Goal: Information Seeking & Learning: Learn about a topic

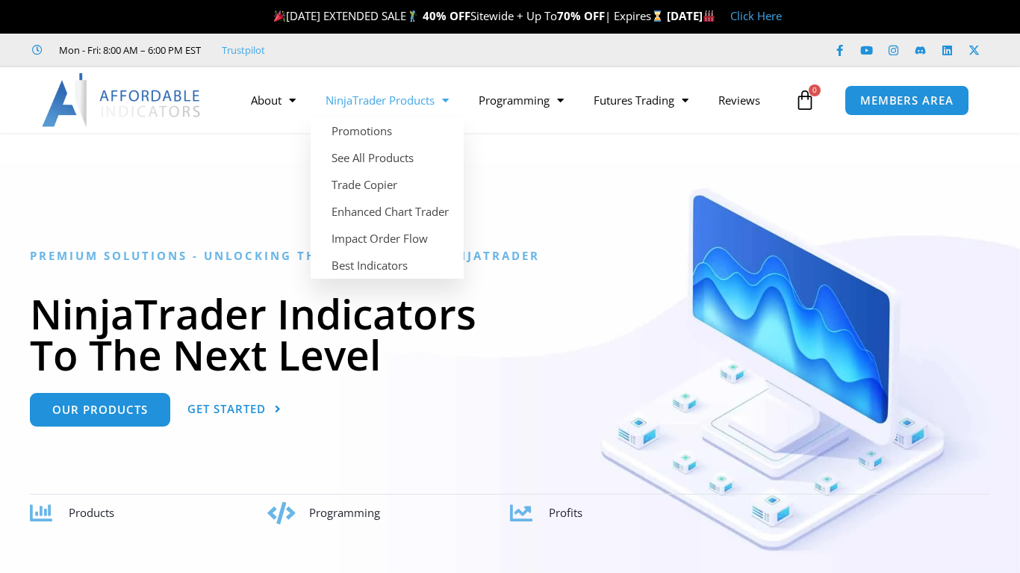
click at [425, 101] on link "NinjaTrader Products" at bounding box center [387, 100] width 153 height 34
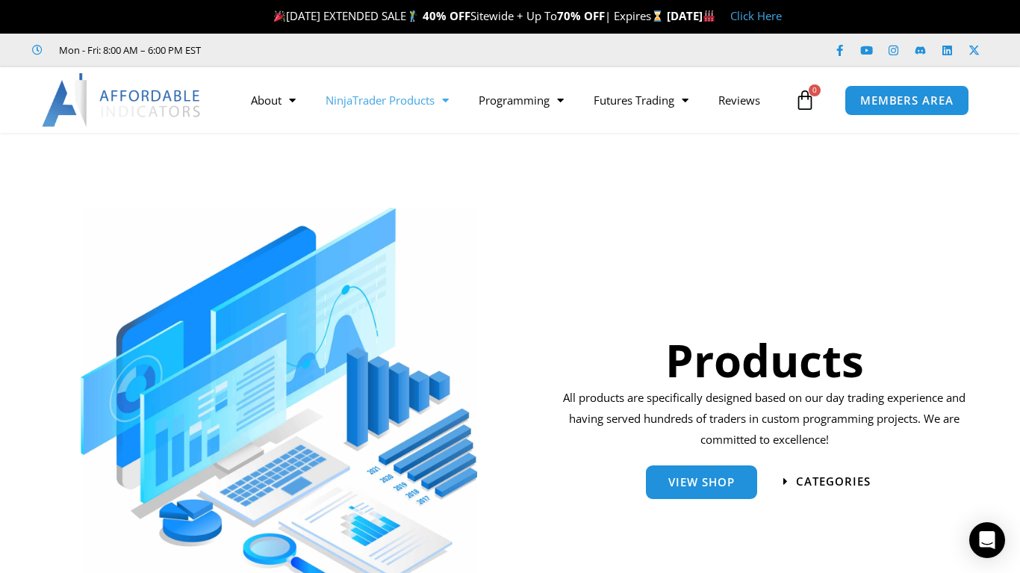
click at [549, 249] on div "Products All products are specifically designed based on our day trading experi…" at bounding box center [763, 386] width 435 height 416
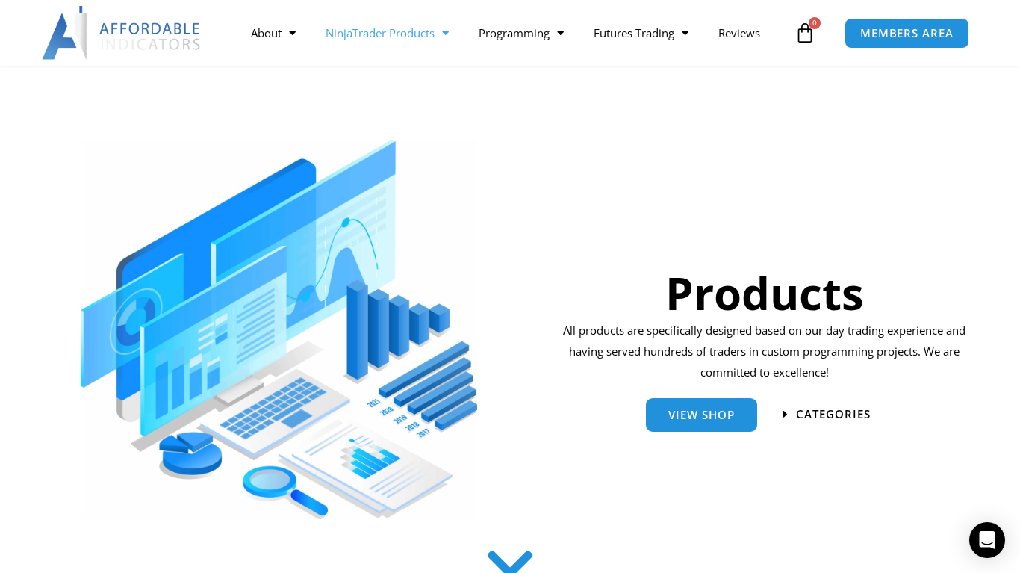
scroll to position [90, 0]
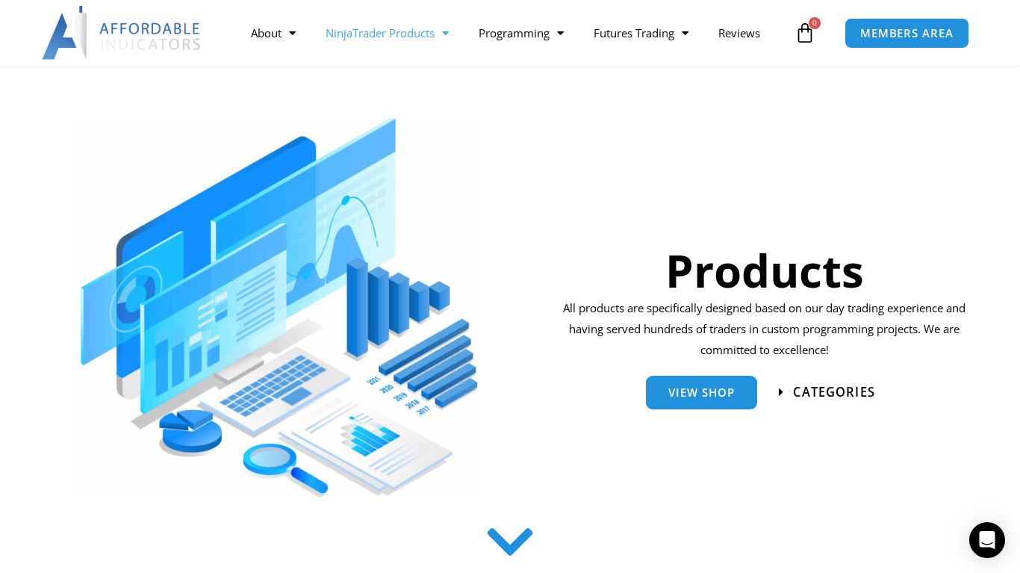
click at [808, 395] on span "categories" at bounding box center [834, 392] width 82 height 13
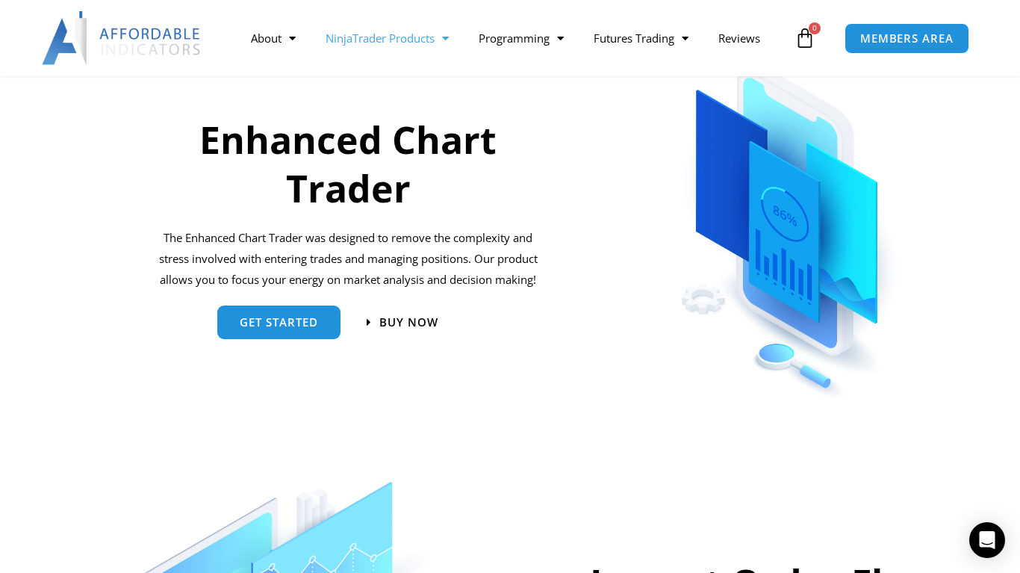
scroll to position [709, 0]
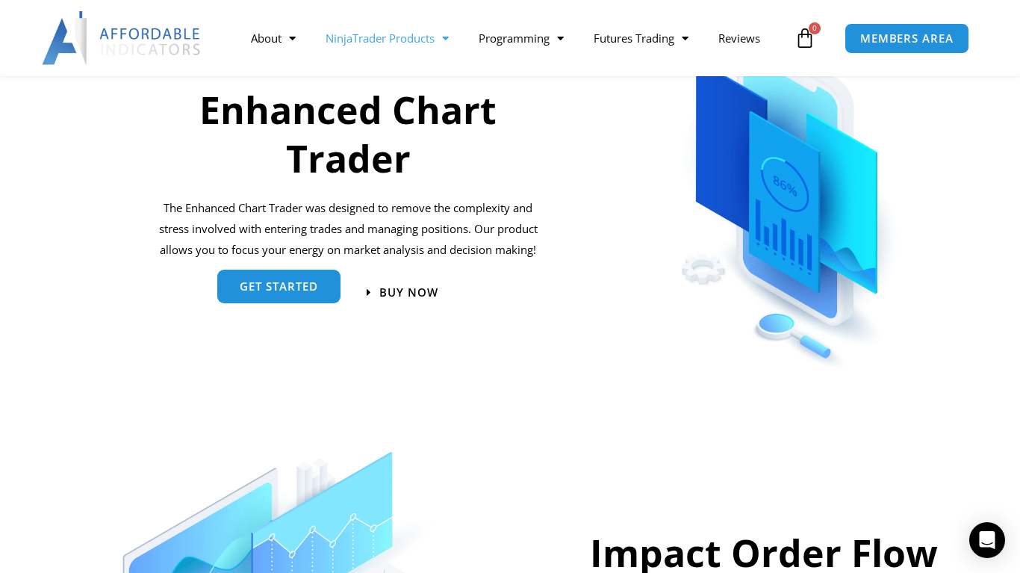
click at [302, 286] on span "get started" at bounding box center [279, 289] width 78 height 11
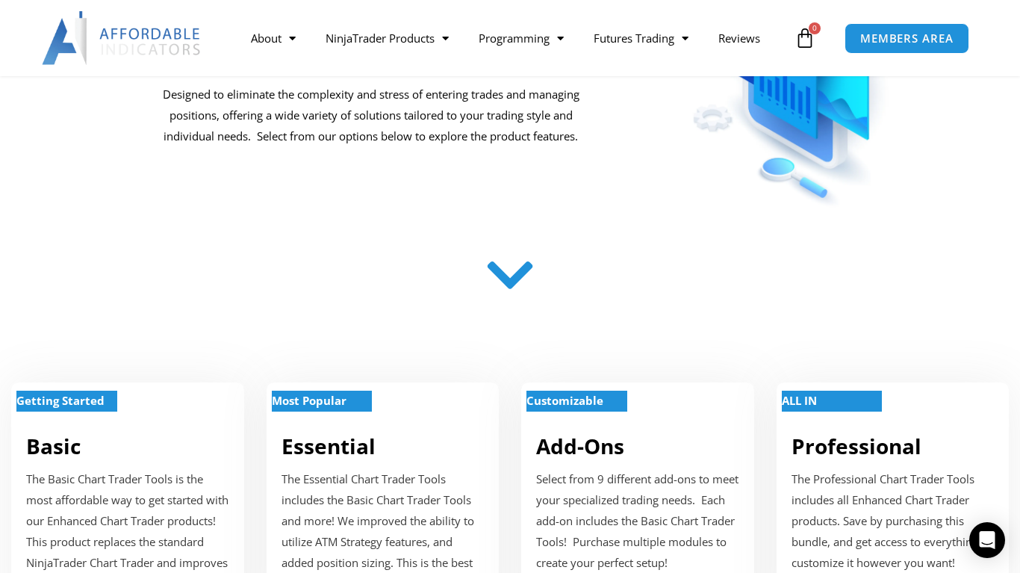
scroll to position [328, 0]
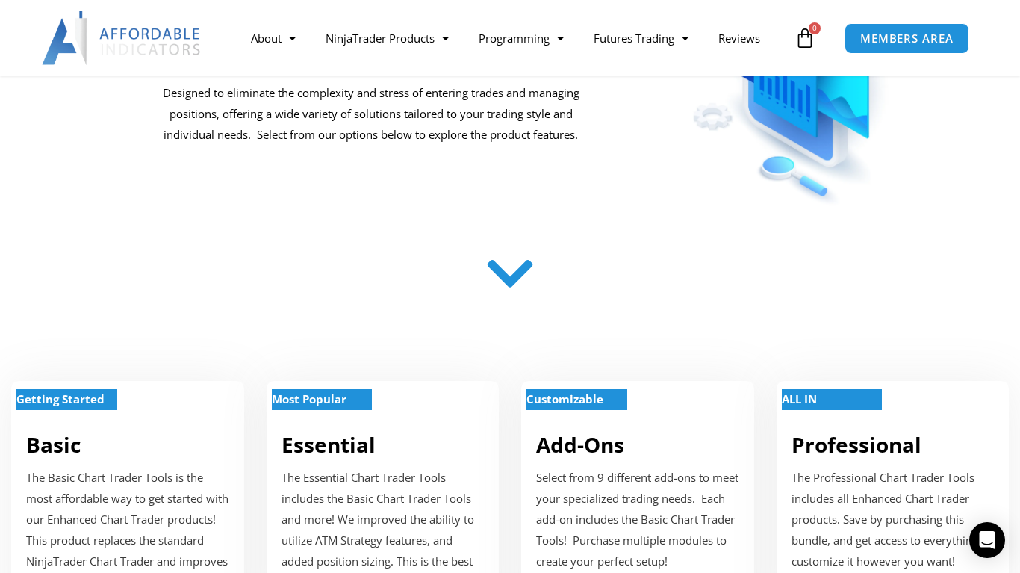
click at [504, 288] on icon at bounding box center [510, 273] width 53 height 53
click at [525, 278] on icon at bounding box center [510, 273] width 53 height 53
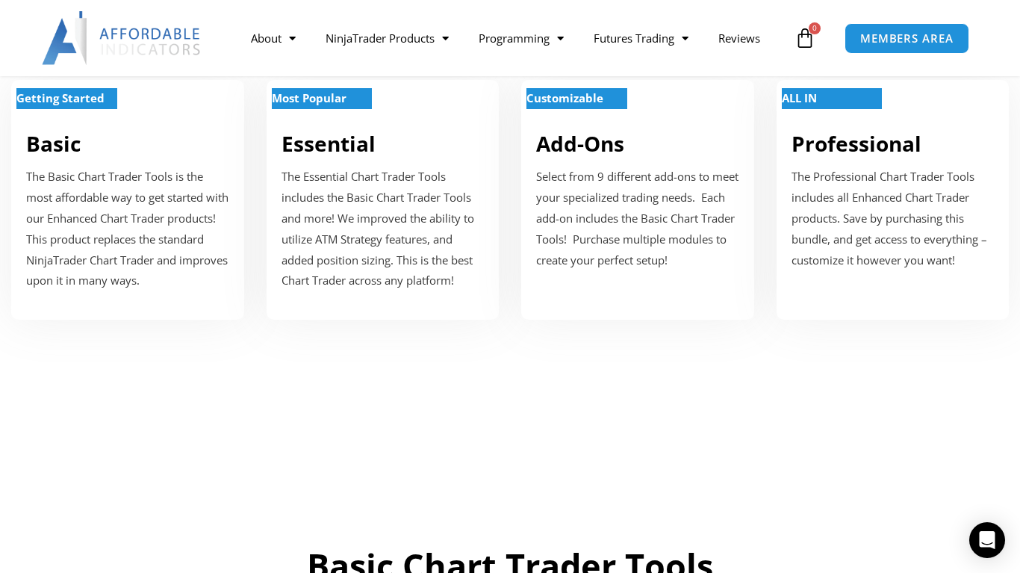
scroll to position [627, 0]
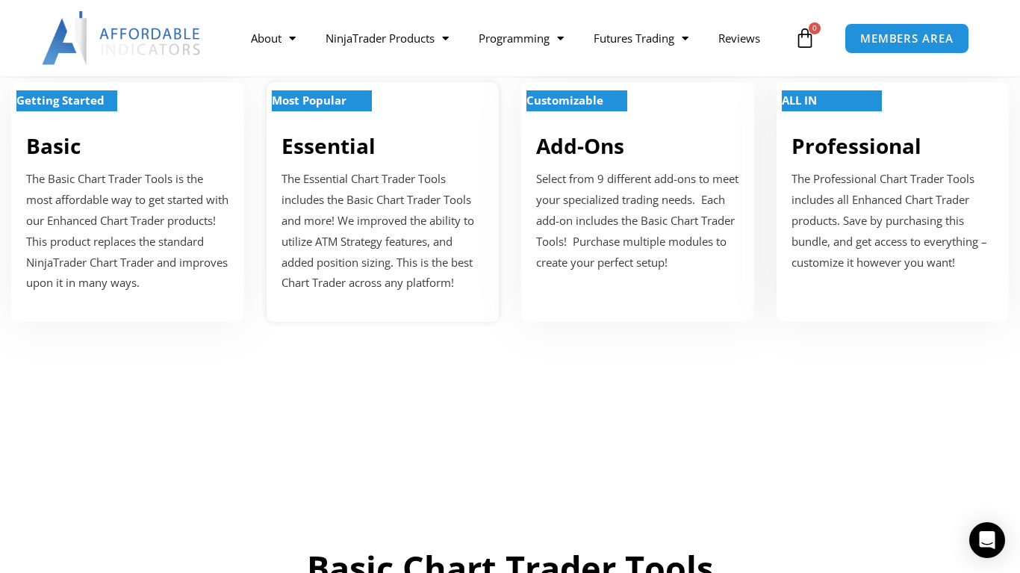
click at [316, 190] on p "The Essential Chart Trader Tools includes the Basic Chart Trader Tools and more…" at bounding box center [382, 231] width 203 height 125
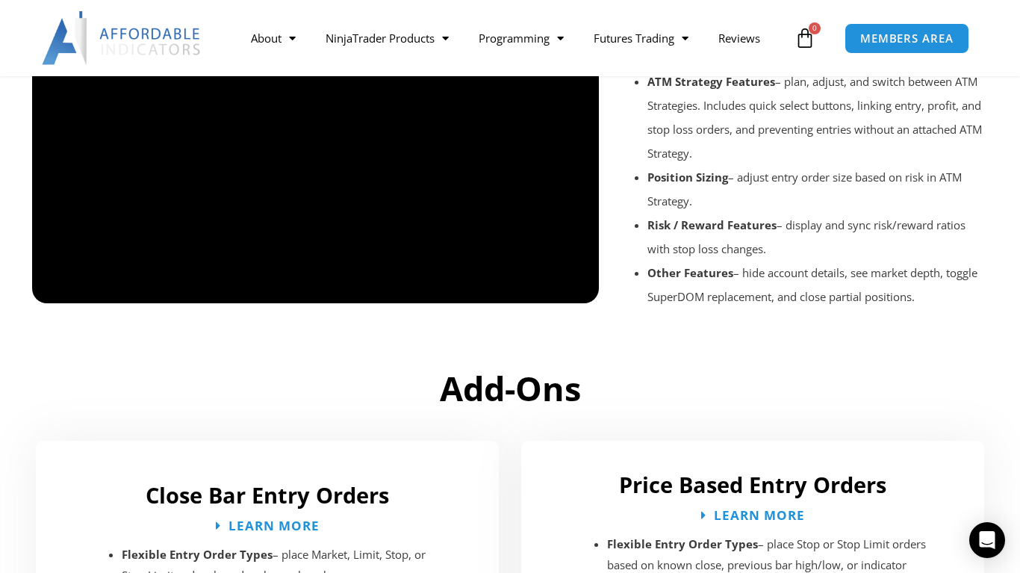
scroll to position [1761, 0]
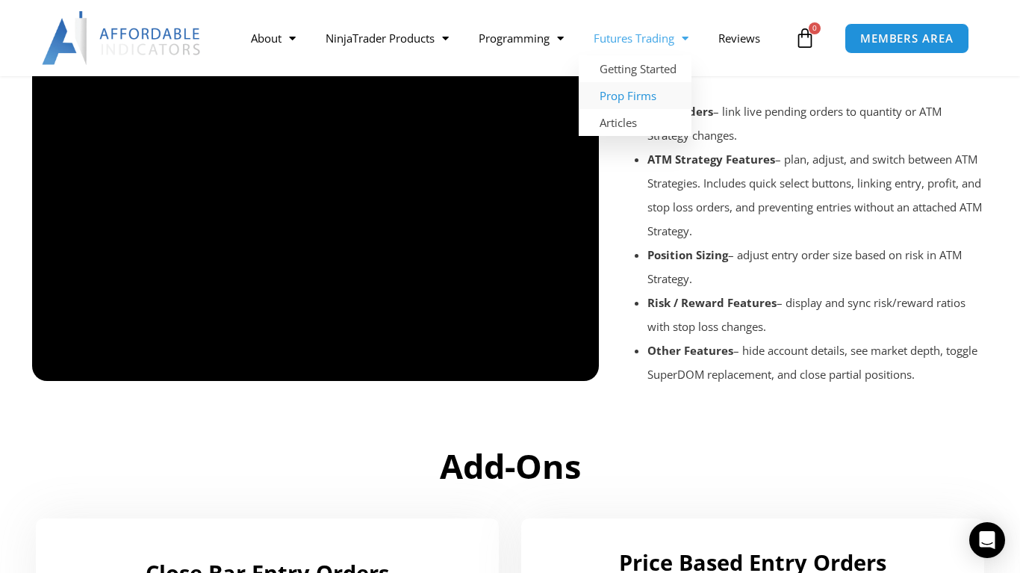
click at [635, 96] on link "Prop Firms" at bounding box center [634, 95] width 113 height 27
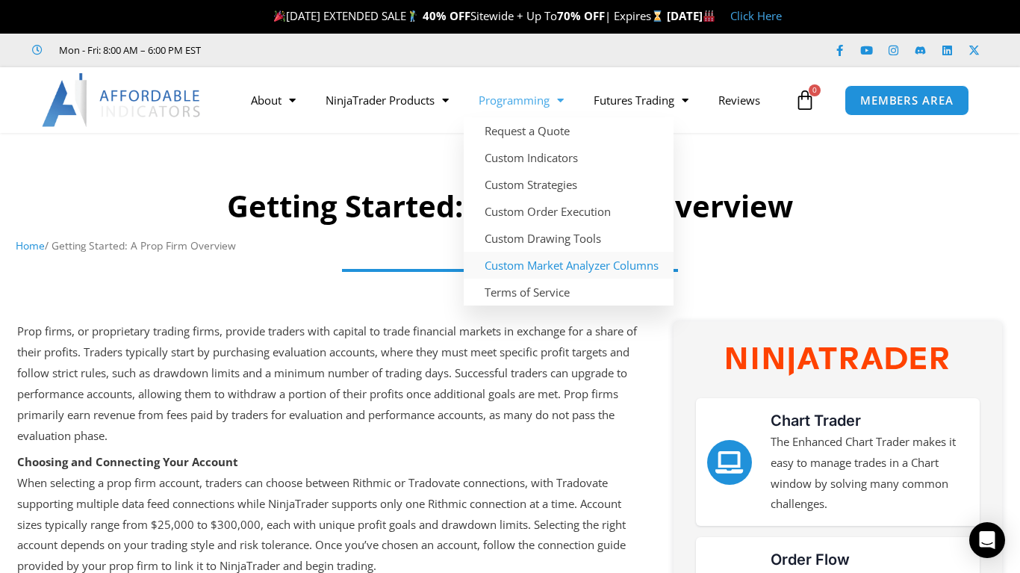
click at [569, 255] on link "Custom Market Analyzer Columns" at bounding box center [569, 265] width 210 height 27
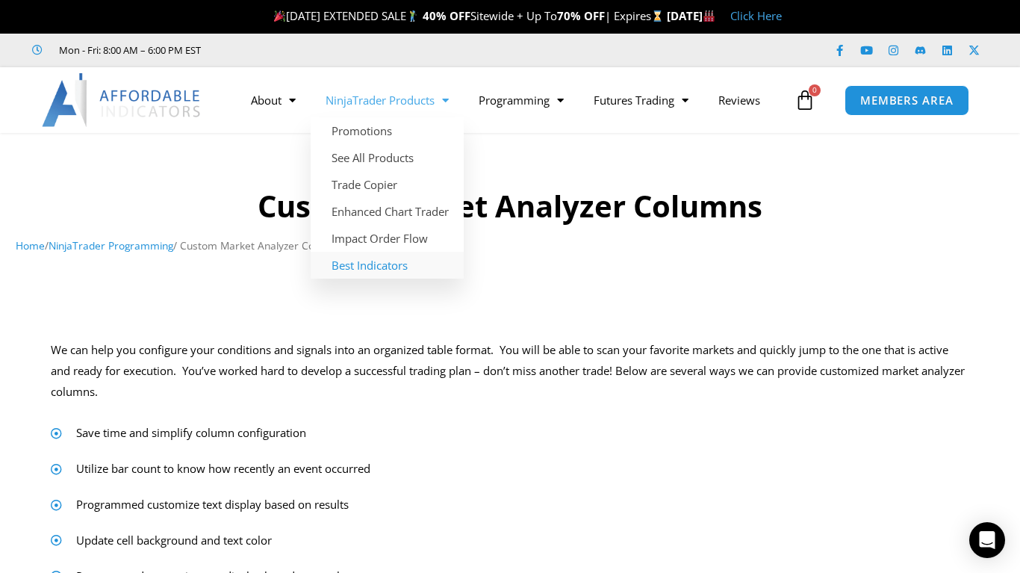
click at [382, 258] on link "Best Indicators" at bounding box center [387, 265] width 153 height 27
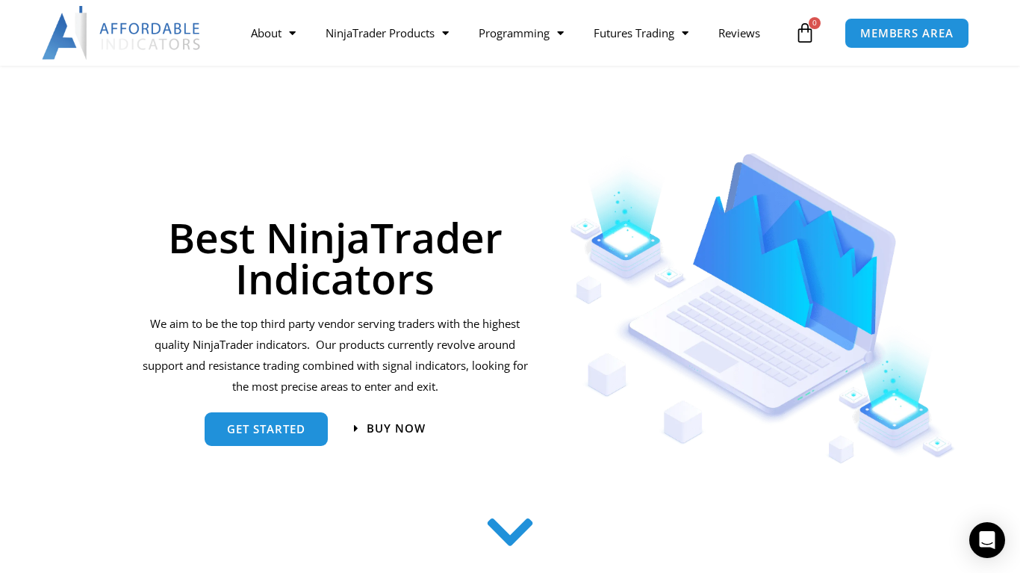
scroll to position [90, 0]
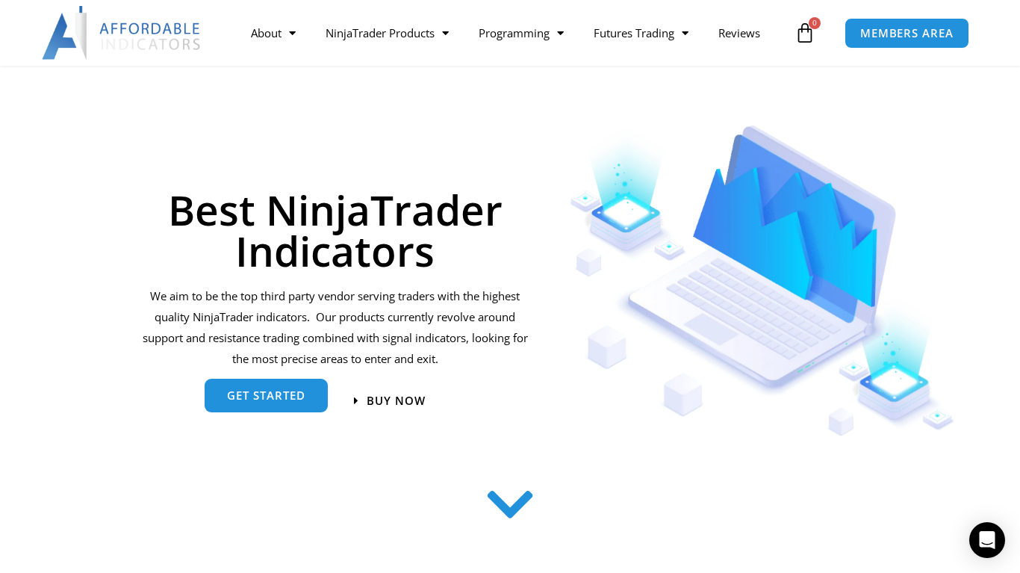
click at [284, 397] on span "get started" at bounding box center [266, 395] width 78 height 11
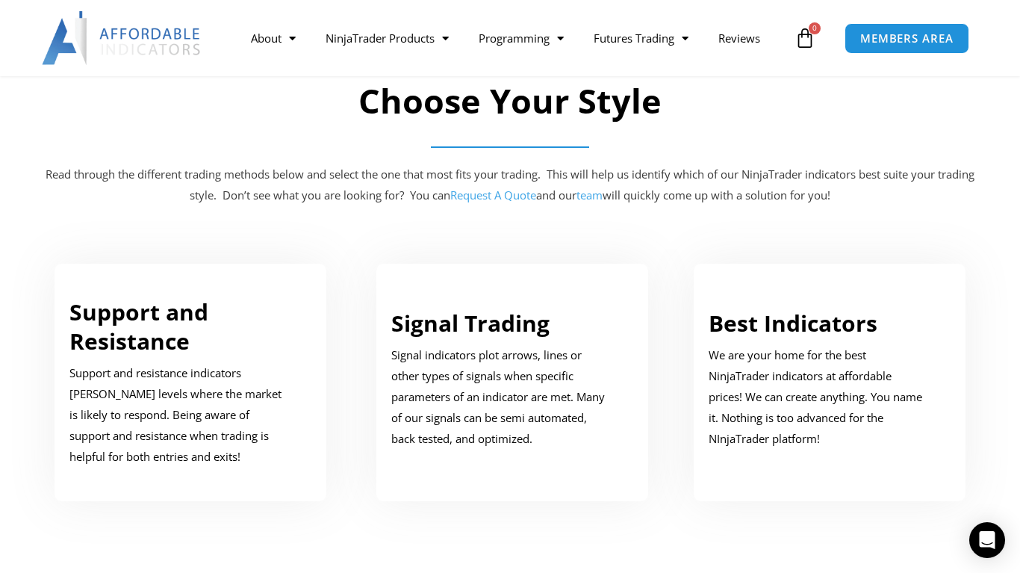
scroll to position [743, 0]
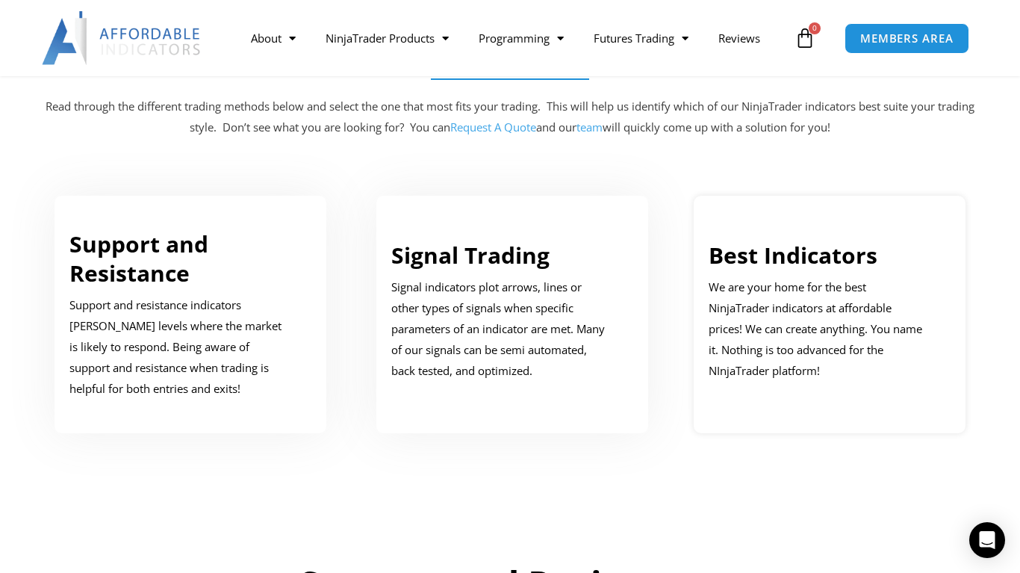
click at [756, 321] on p "We are your home for the best NinjaTrader indicators at affordable prices! We c…" at bounding box center [817, 329] width 219 height 104
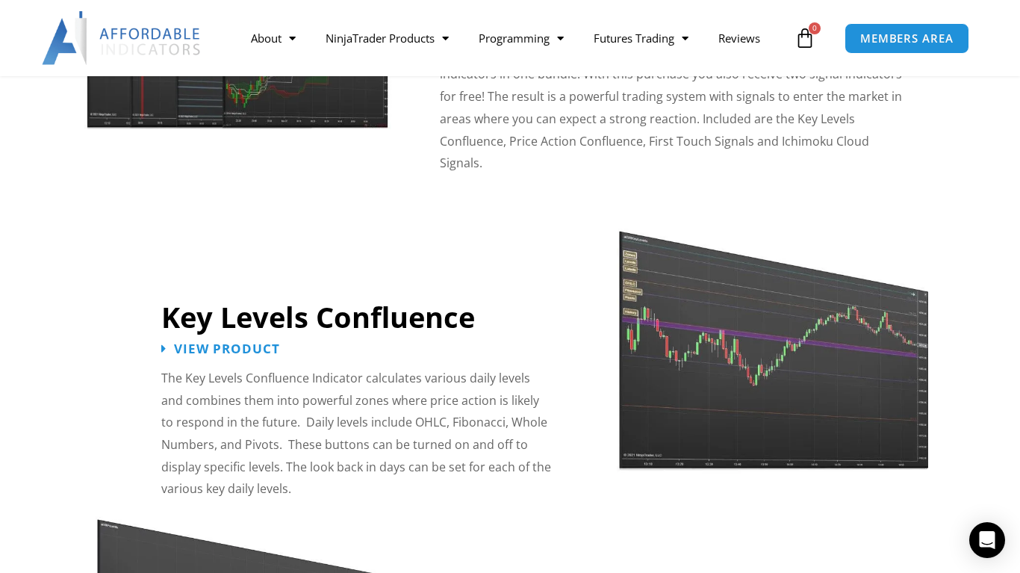
scroll to position [1519, 0]
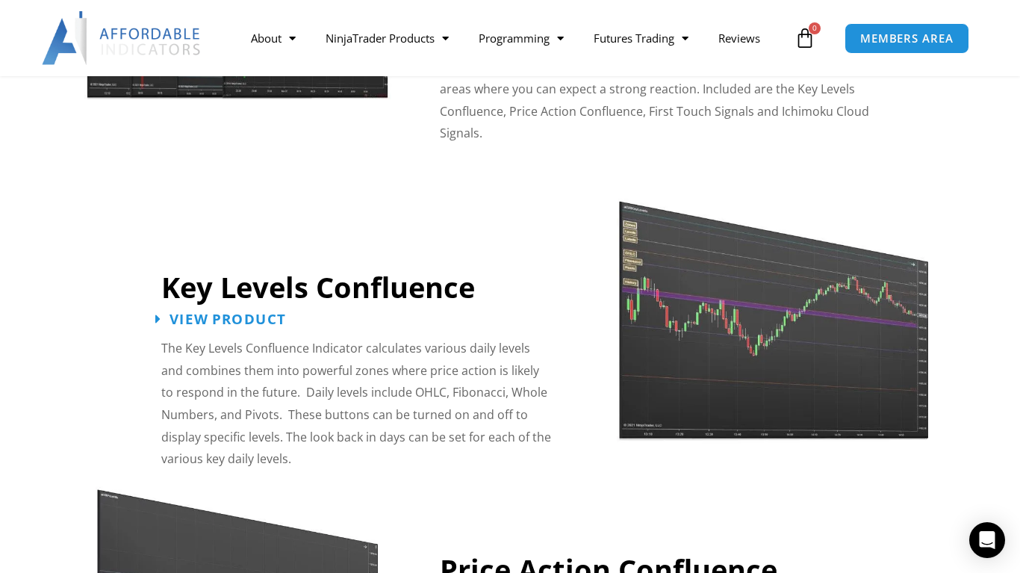
click at [252, 311] on span "View Product" at bounding box center [227, 318] width 116 height 14
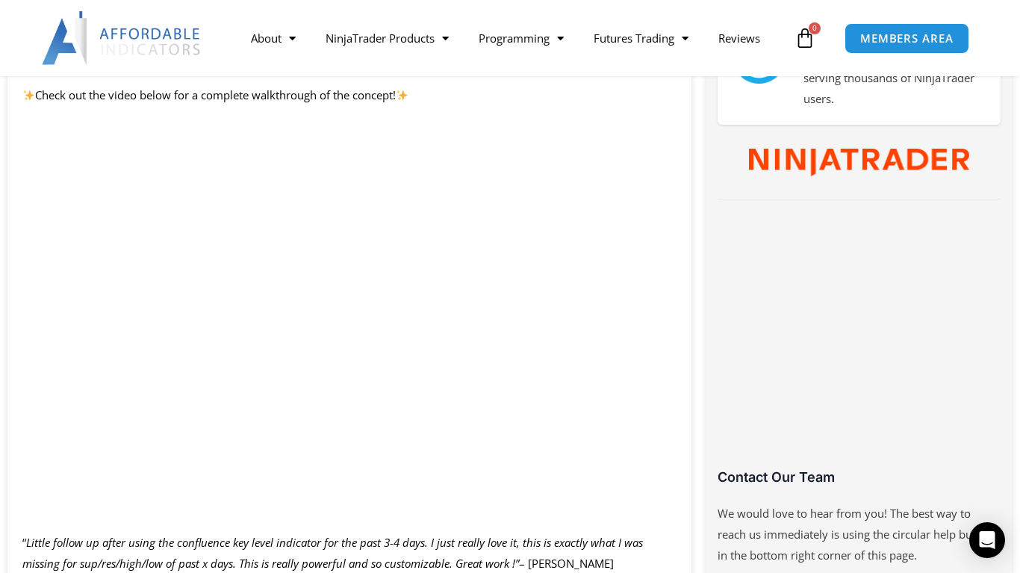
scroll to position [684, 0]
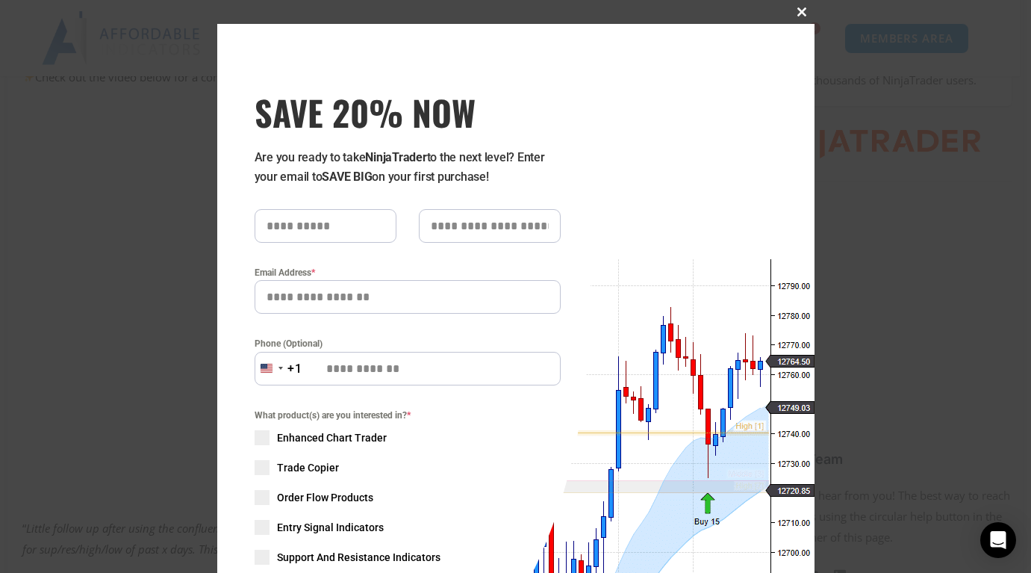
click at [791, 13] on span at bounding box center [802, 11] width 24 height 9
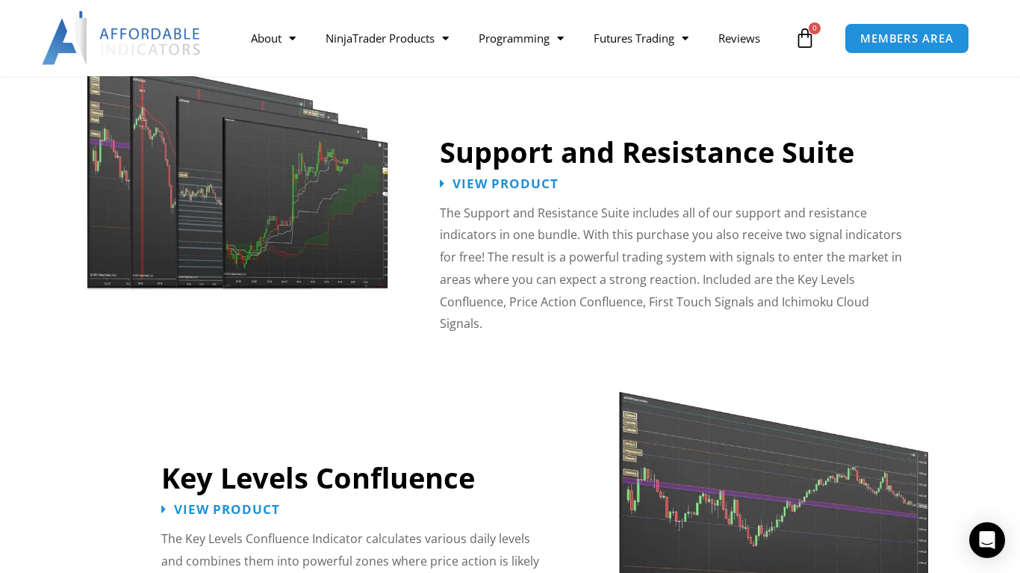
scroll to position [1280, 0]
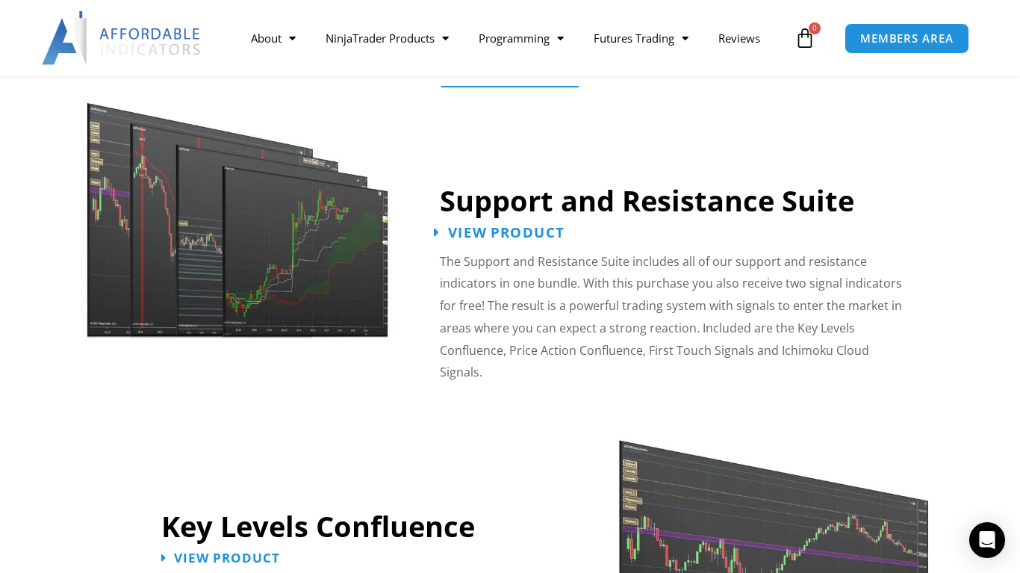
click at [461, 238] on span "View Product" at bounding box center [506, 232] width 116 height 14
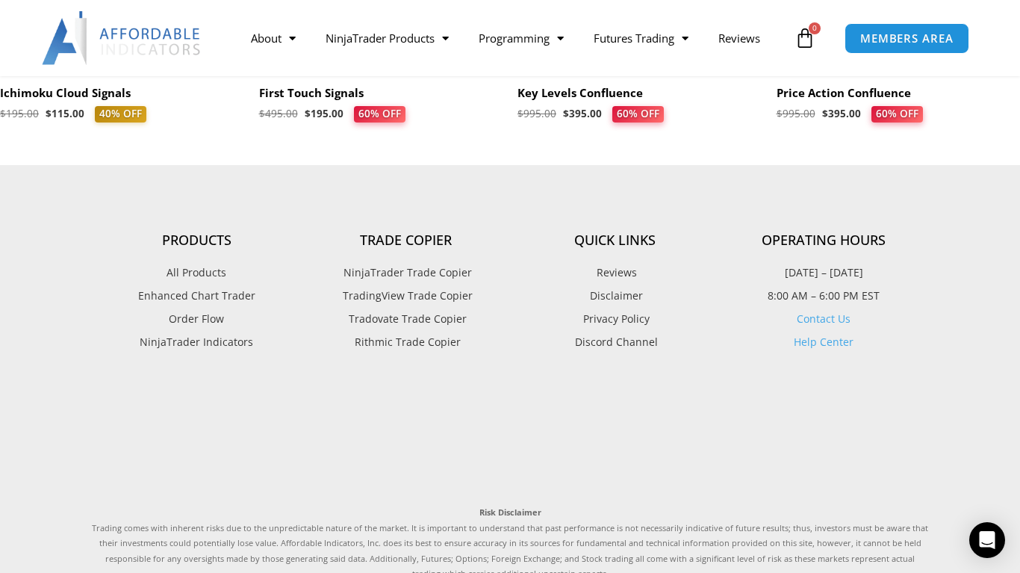
scroll to position [1762, 0]
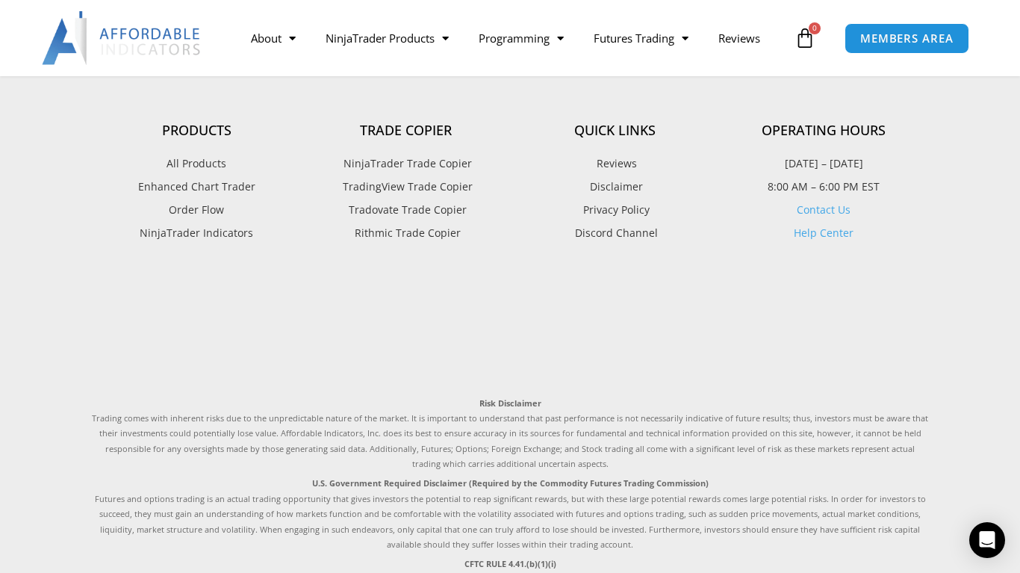
scroll to position [3758, 0]
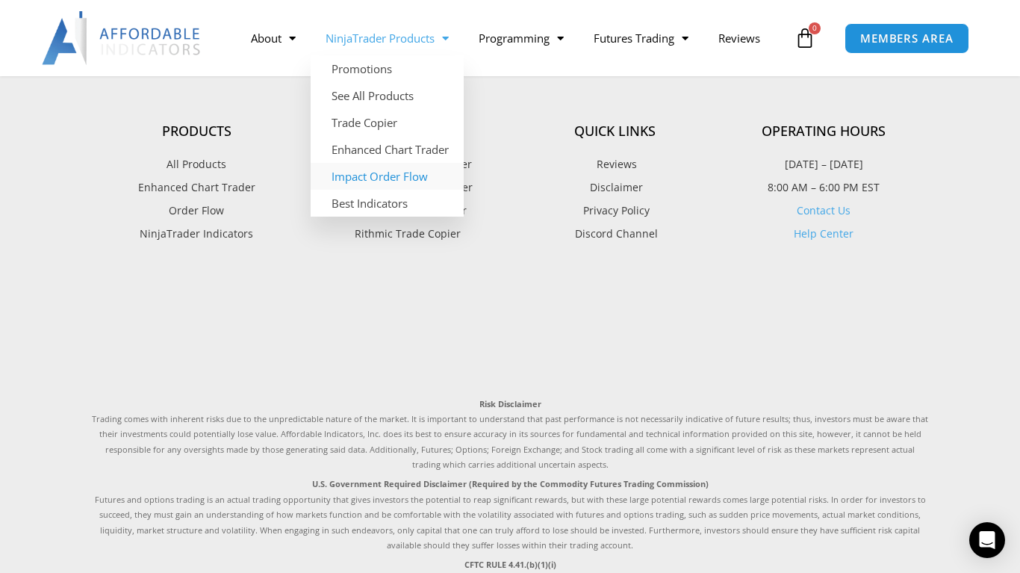
click at [375, 179] on link "Impact Order Flow" at bounding box center [387, 176] width 153 height 27
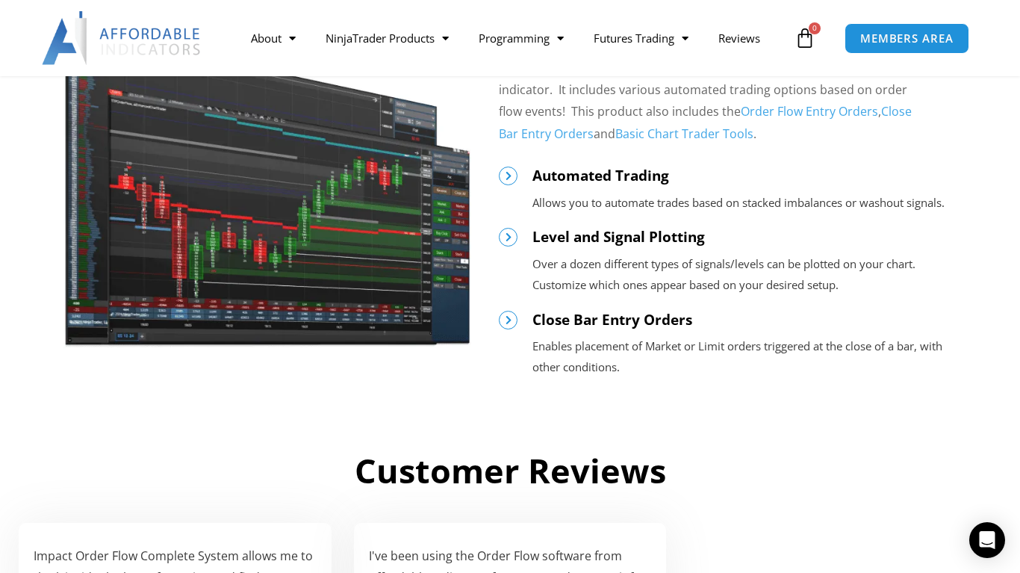
scroll to position [1732, 0]
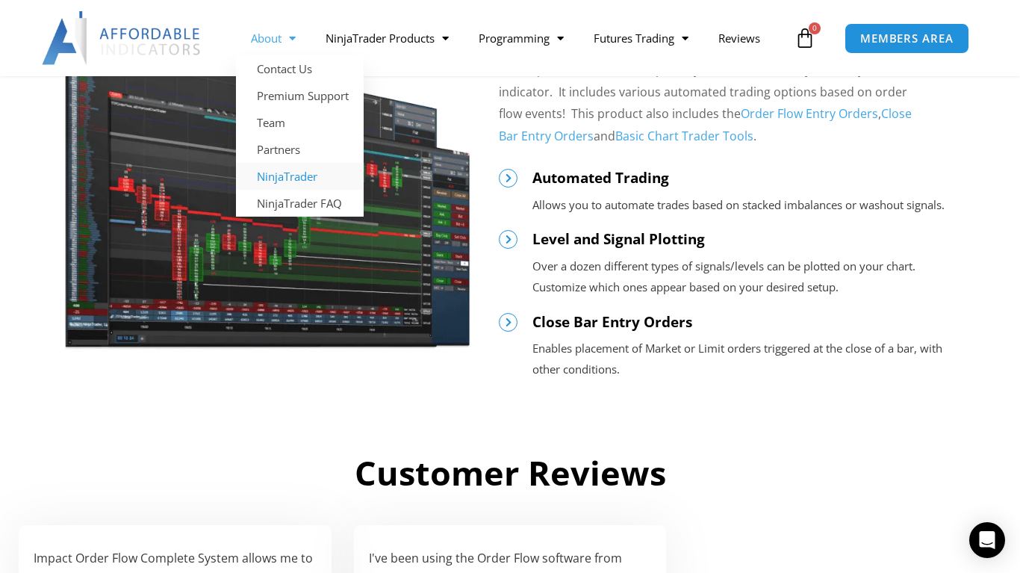
click at [307, 178] on link "NinjaTrader" at bounding box center [300, 176] width 128 height 27
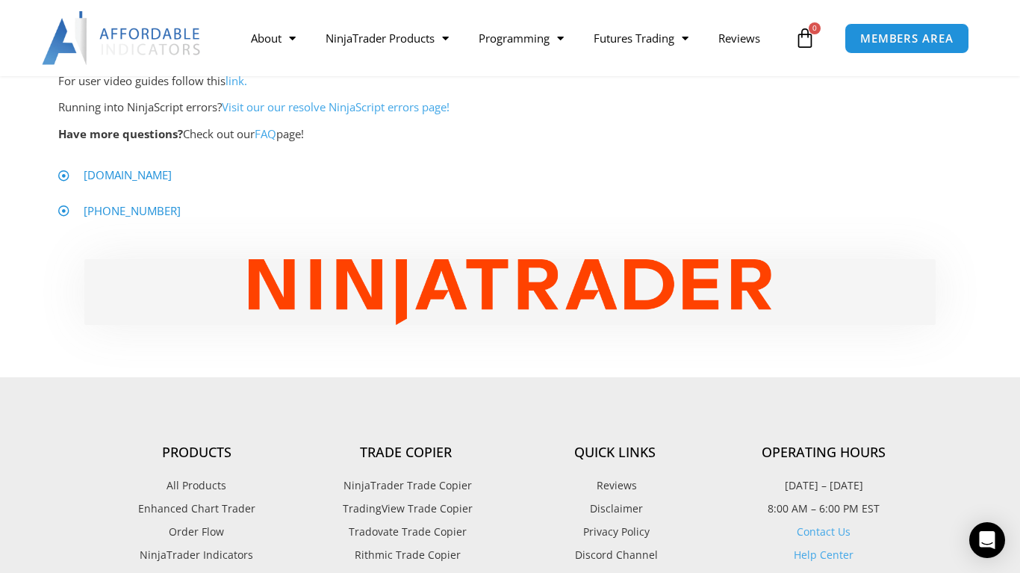
scroll to position [836, 0]
